Goal: Use online tool/utility

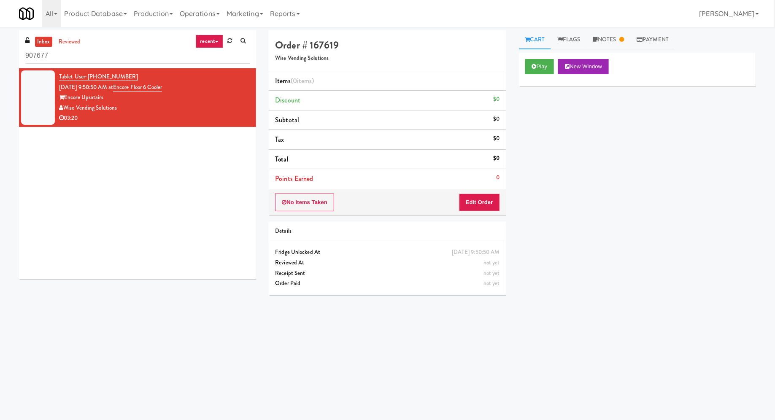
click at [725, 208] on div "Play New Window Primary Flag Clear Flag if unable to determine what was taken o…" at bounding box center [637, 211] width 237 height 316
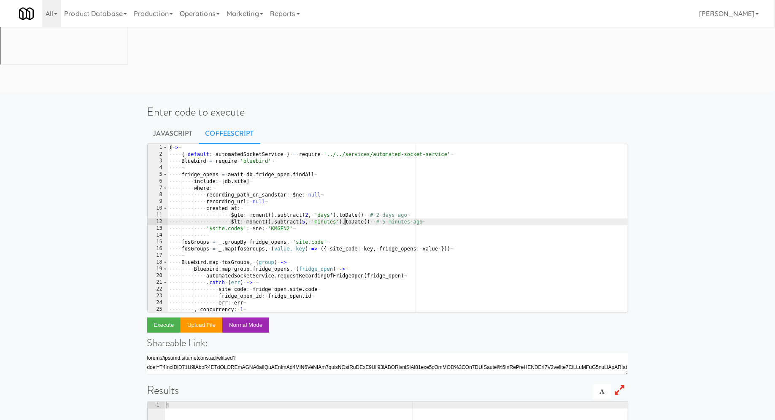
click at [344, 157] on div "( -> ¬ ···· { · default : · automatedSocketService · } · = · require · '../../s…" at bounding box center [397, 235] width 460 height 182
type textarea ", concurrency: 10 )()"
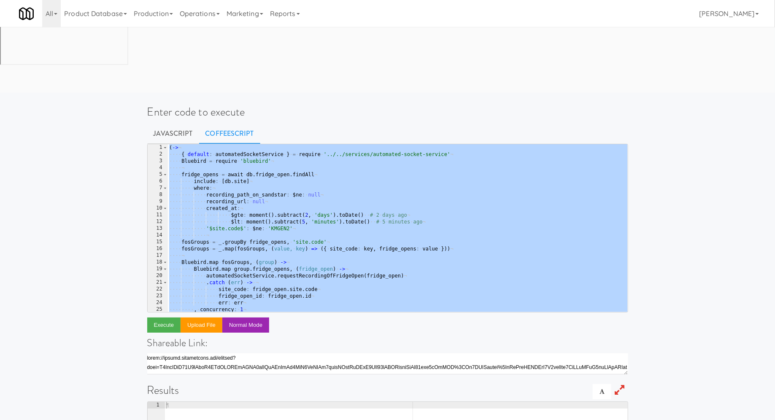
paste textarea
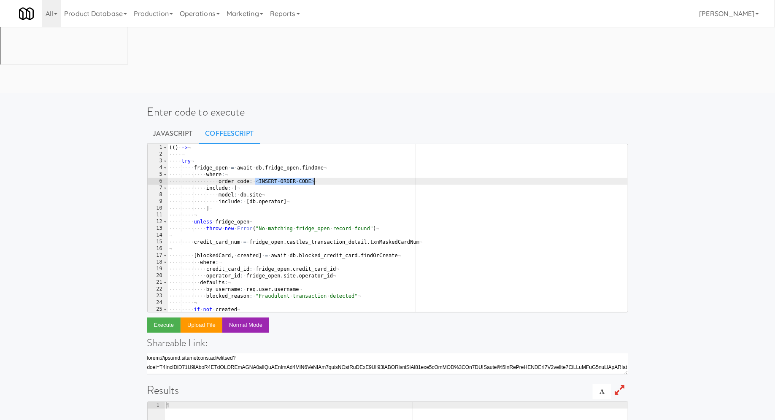
drag, startPoint x: 256, startPoint y: 116, endPoint x: 312, endPoint y: 116, distance: 56.9
click at [312, 144] on div "( ( ) · -> ¬ ···· ¬ ···· try ¬ ···· ···· fridge_open · = · await · db . fridge_…" at bounding box center [397, 235] width 460 height 182
paste textarea "176836"
type textarea "order_code: 176836"
click at [162, 318] on button "Execute" at bounding box center [164, 325] width 34 height 15
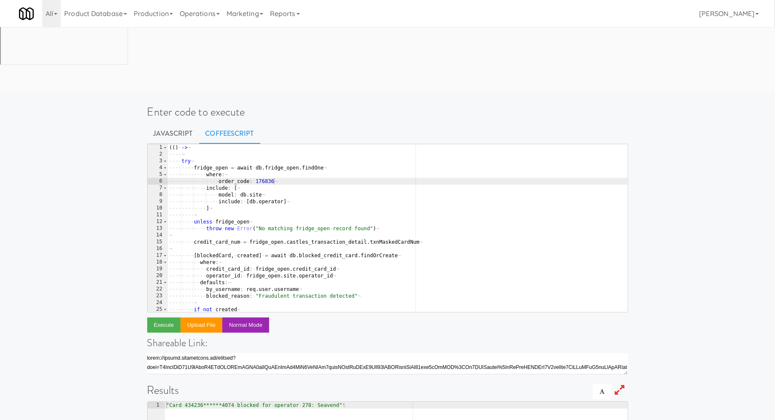
click at [266, 144] on div "( ( ) · -> ¬ ···· ¬ ···· try ¬ ···· ···· fridge_open · = · await · db . fridge_…" at bounding box center [397, 235] width 460 height 182
